Goal: Information Seeking & Learning: Learn about a topic

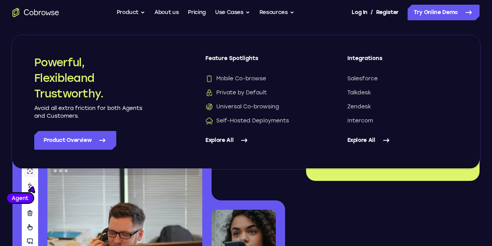
scroll to position [416, 0]
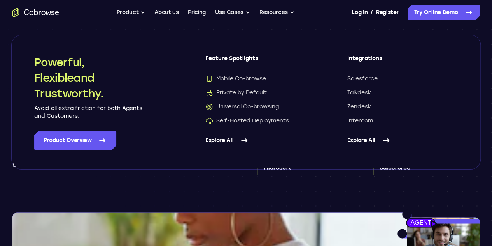
click at [242, 190] on section "The problem Be there when customers need you most In [DATE] world, your brand’s…" at bounding box center [246, 113] width 492 height 198
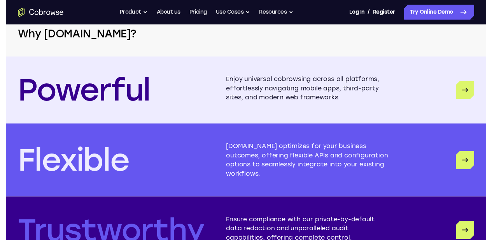
scroll to position [1995, 0]
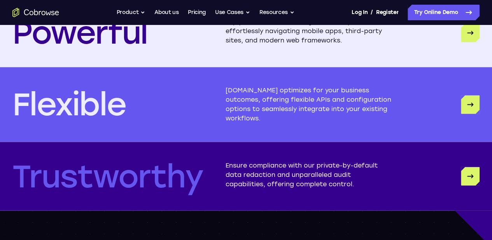
scroll to position [2055, 0]
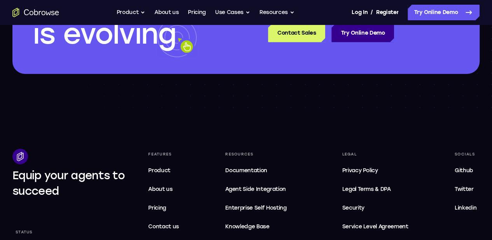
scroll to position [2344, 0]
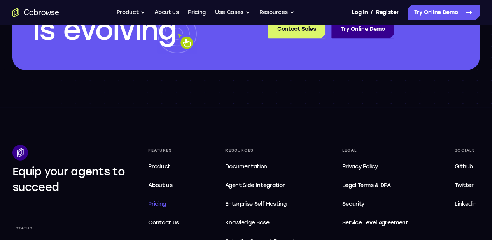
click at [166, 200] on span "Pricing" at bounding box center [157, 203] width 18 height 7
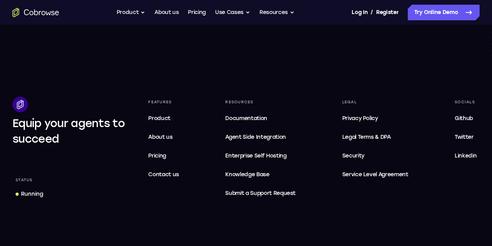
scroll to position [1435, 0]
